Goal: Task Accomplishment & Management: Use online tool/utility

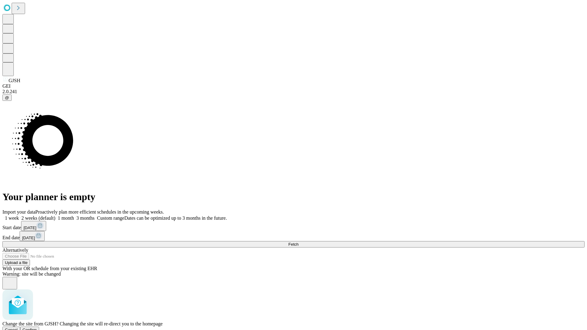
click at [37, 328] on span "Confirm" at bounding box center [30, 330] width 14 height 5
click at [74, 216] on label "1 month" at bounding box center [64, 218] width 19 height 5
click at [299, 242] on span "Fetch" at bounding box center [293, 244] width 10 height 5
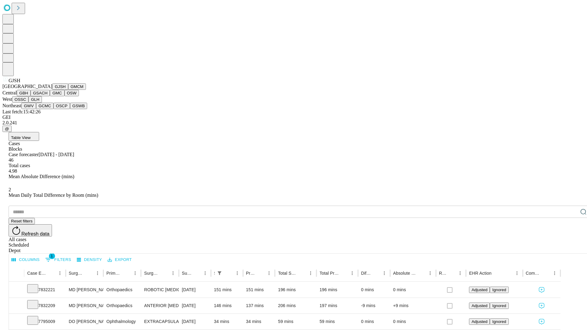
click at [68, 90] on button "GMCM" at bounding box center [77, 87] width 18 height 6
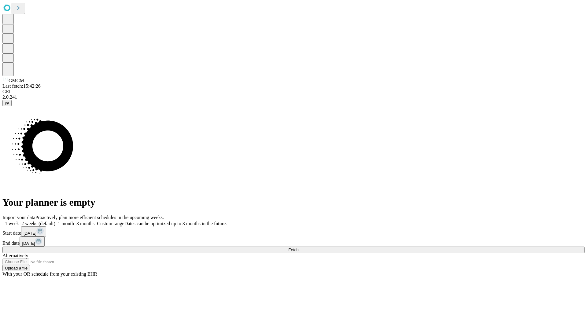
click at [74, 221] on label "1 month" at bounding box center [64, 223] width 19 height 5
click at [299, 248] on span "Fetch" at bounding box center [293, 250] width 10 height 5
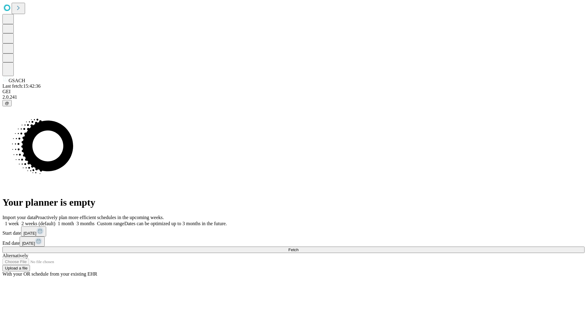
click at [74, 221] on label "1 month" at bounding box center [64, 223] width 19 height 5
click at [299, 248] on span "Fetch" at bounding box center [293, 250] width 10 height 5
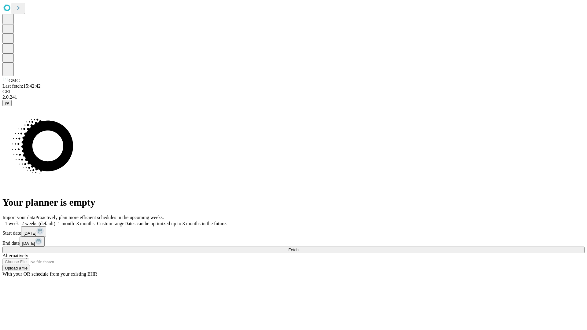
click at [299, 248] on span "Fetch" at bounding box center [293, 250] width 10 height 5
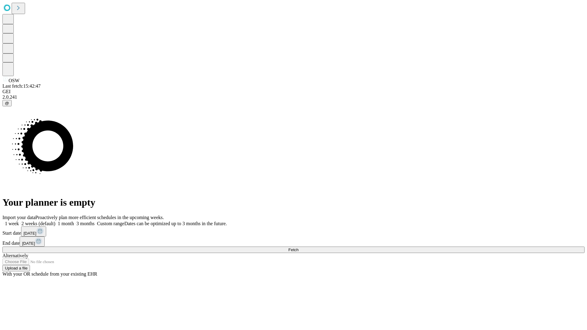
click at [74, 221] on label "1 month" at bounding box center [64, 223] width 19 height 5
click at [299, 248] on span "Fetch" at bounding box center [293, 250] width 10 height 5
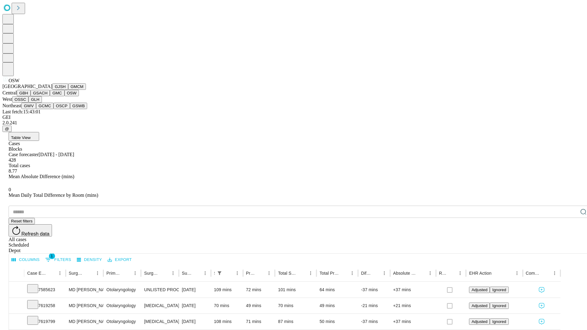
click at [29, 103] on button "OSSC" at bounding box center [20, 99] width 17 height 6
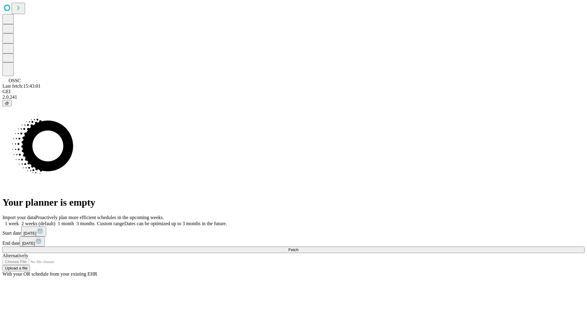
click at [74, 221] on label "1 month" at bounding box center [64, 223] width 19 height 5
click at [299, 248] on span "Fetch" at bounding box center [293, 250] width 10 height 5
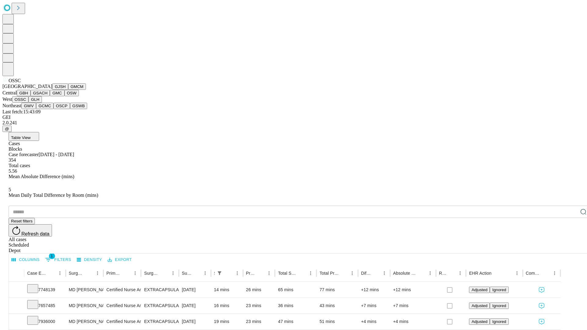
click at [42, 103] on button "GLH" at bounding box center [34, 99] width 13 height 6
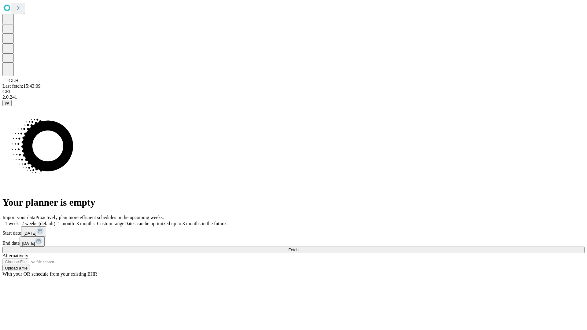
click at [74, 221] on label "1 month" at bounding box center [64, 223] width 19 height 5
click at [299, 248] on span "Fetch" at bounding box center [293, 250] width 10 height 5
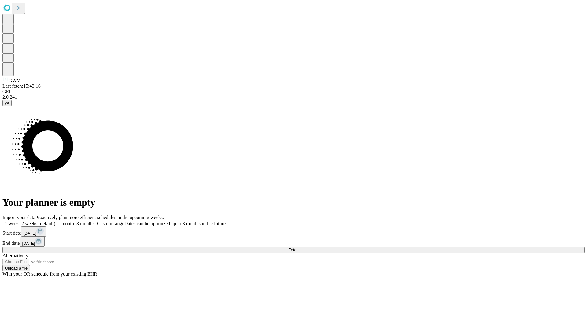
click at [299, 248] on span "Fetch" at bounding box center [293, 250] width 10 height 5
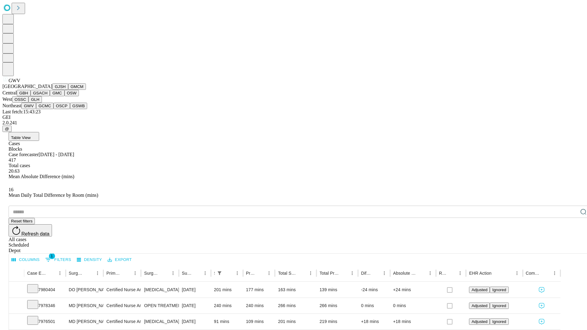
click at [47, 109] on button "GCMC" at bounding box center [44, 106] width 17 height 6
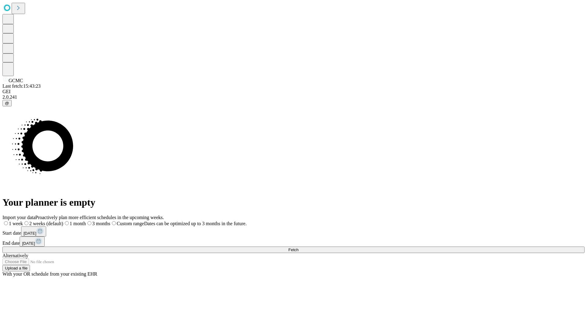
click at [86, 221] on label "1 month" at bounding box center [74, 223] width 23 height 5
click at [299, 248] on span "Fetch" at bounding box center [293, 250] width 10 height 5
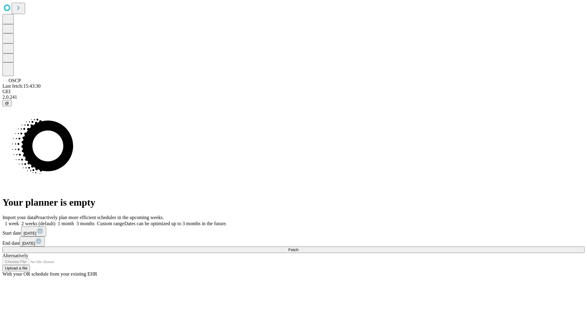
click at [74, 221] on label "1 month" at bounding box center [64, 223] width 19 height 5
click at [299, 248] on span "Fetch" at bounding box center [293, 250] width 10 height 5
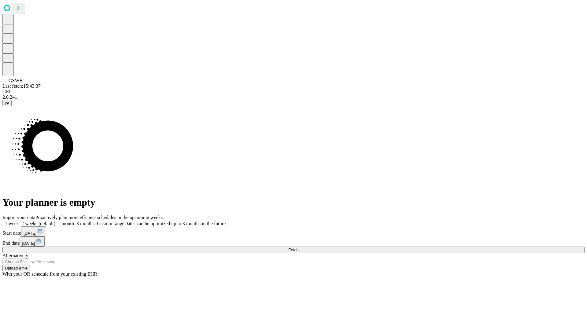
click at [74, 221] on label "1 month" at bounding box center [64, 223] width 19 height 5
click at [299, 248] on span "Fetch" at bounding box center [293, 250] width 10 height 5
